Goal: Task Accomplishment & Management: Manage account settings

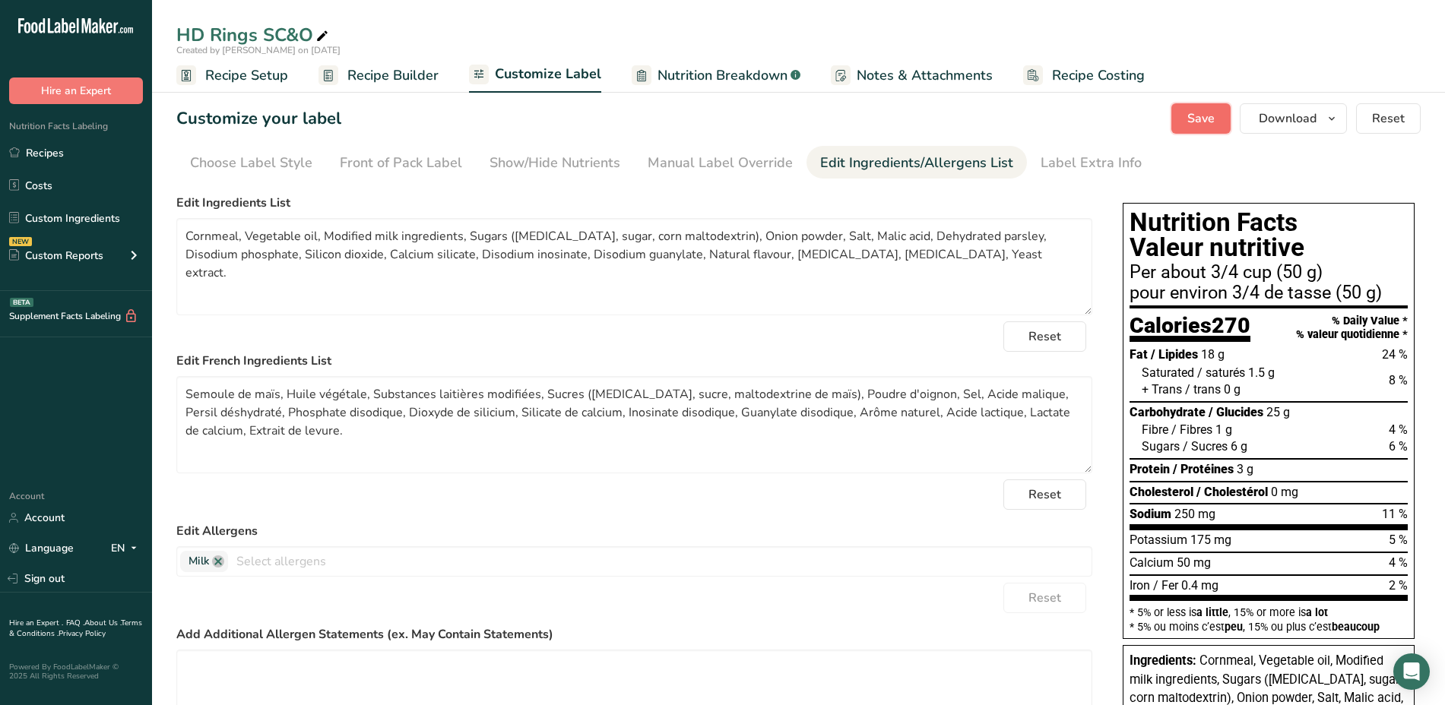
click at [1202, 125] on span "Save" at bounding box center [1200, 118] width 27 height 18
click at [1197, 120] on span "Save" at bounding box center [1200, 118] width 27 height 18
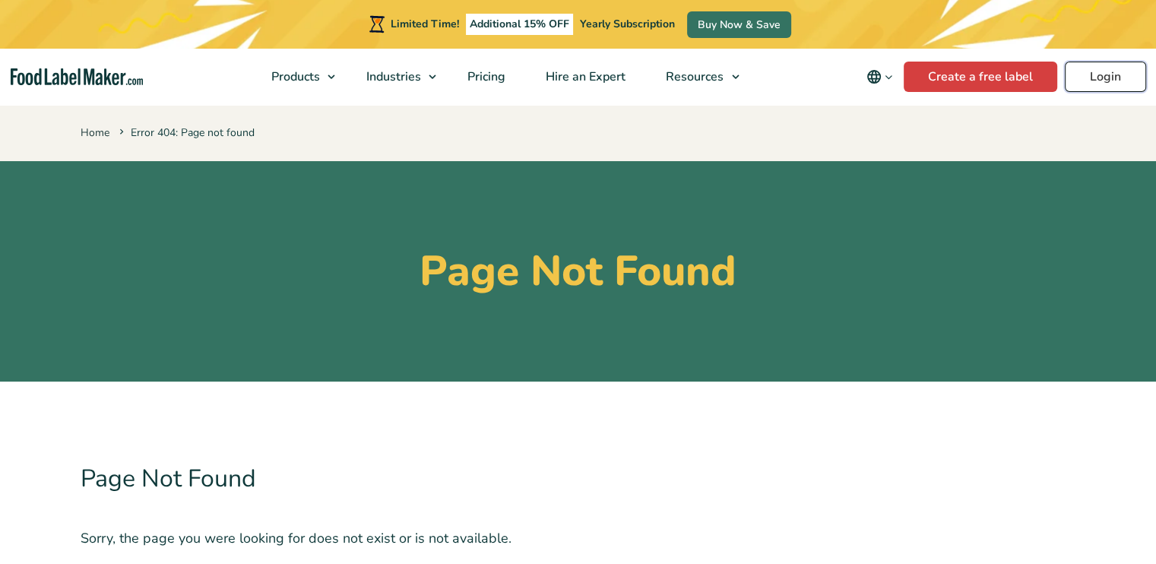
click at [1108, 69] on link "Login" at bounding box center [1105, 77] width 81 height 30
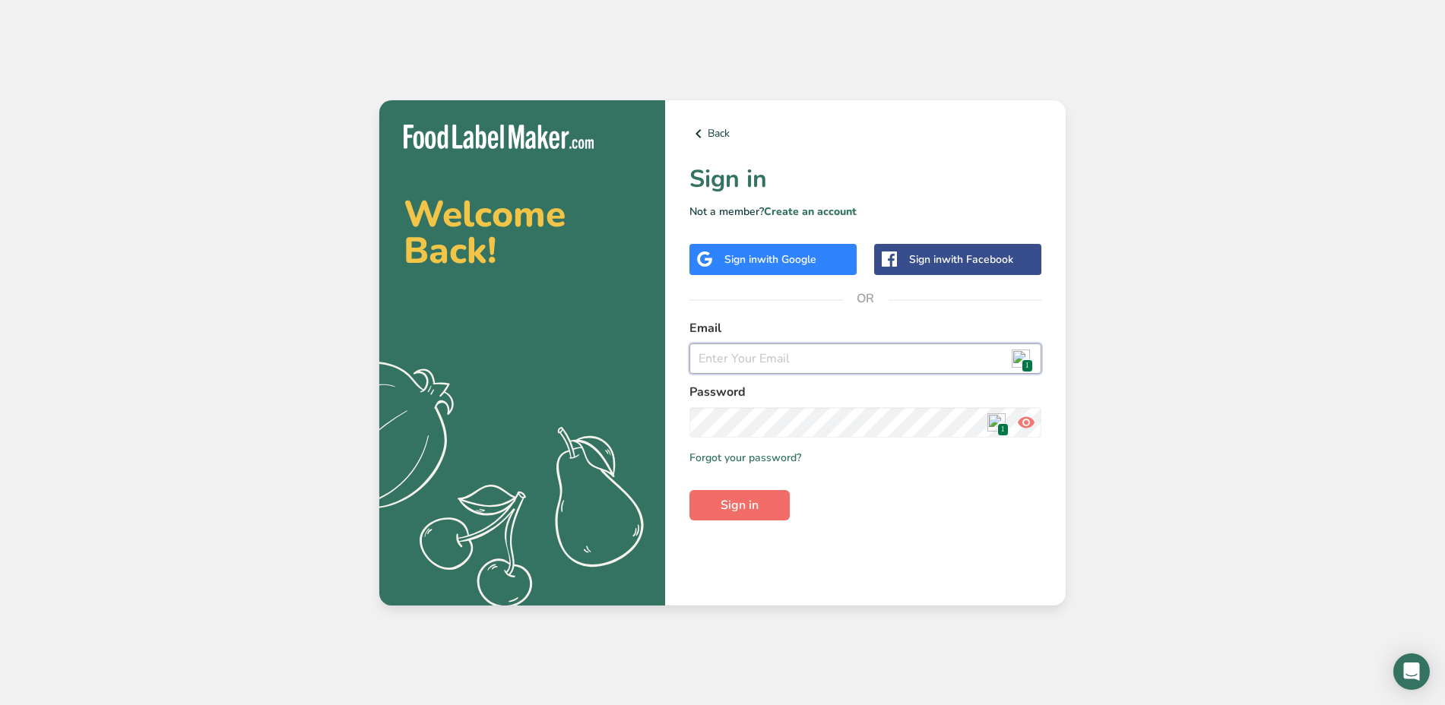
type input "[PERSON_NAME][EMAIL_ADDRESS][PERSON_NAME][DOMAIN_NAME]"
click at [749, 491] on button "Sign in" at bounding box center [740, 505] width 100 height 30
